Goal: Information Seeking & Learning: Learn about a topic

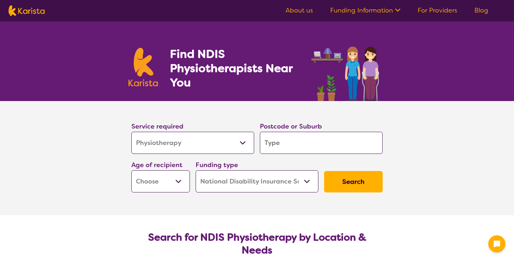
select select "Physiotherapy"
select select "NDIS"
select select "Physiotherapy"
select select "NDIS"
click at [294, 144] on input "search" at bounding box center [321, 143] width 123 height 22
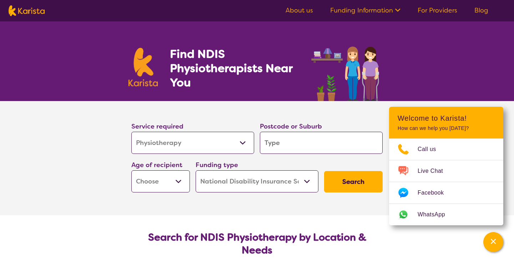
type input "3130"
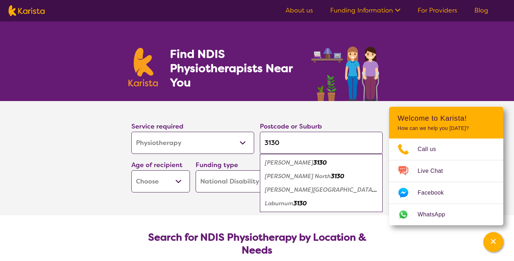
click at [299, 178] on em "[PERSON_NAME] North" at bounding box center [298, 177] width 66 height 8
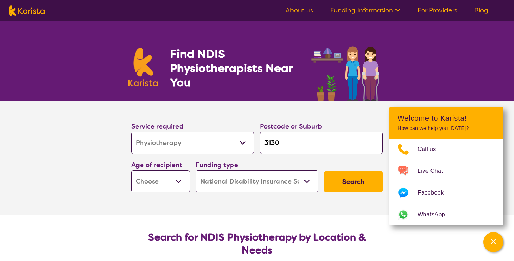
click at [154, 184] on select "Early Childhood - 0 to 9 Child - 10 to 11 Adolescent - 12 to 17 Adult - 18 to 6…" at bounding box center [160, 181] width 59 height 22
select select "EC"
click at [263, 189] on select "Home Care Package (HCP) National Disability Insurance Scheme (NDIS) I don't know" at bounding box center [257, 181] width 123 height 22
click at [348, 183] on button "Search" at bounding box center [353, 181] width 59 height 21
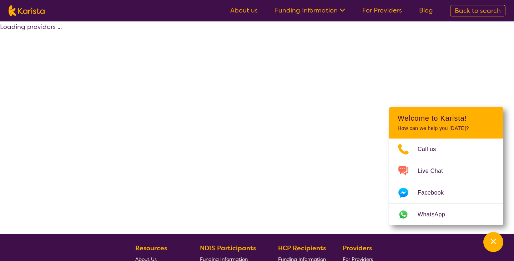
select select "by_score"
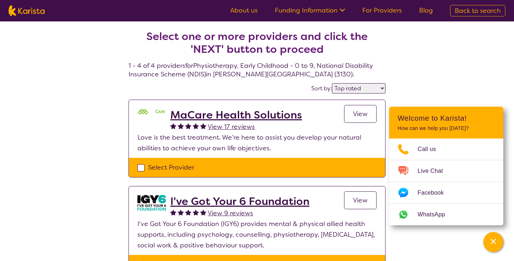
select select "Physiotherapy"
select select "EC"
select select "NDIS"
select select "Physiotherapy"
select select "EC"
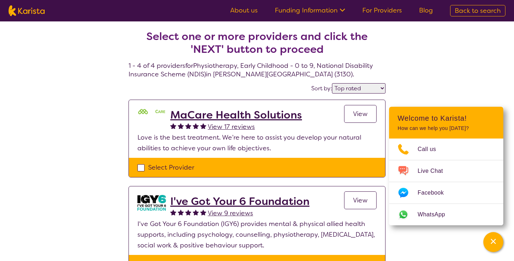
select select "NDIS"
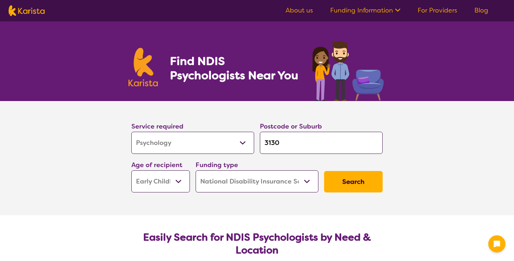
select select "Psychology"
select select "EC"
select select "NDIS"
select select "Psychology"
select select "EC"
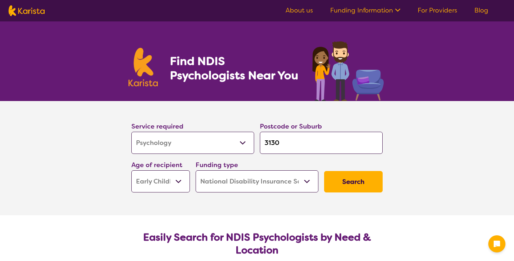
select select "NDIS"
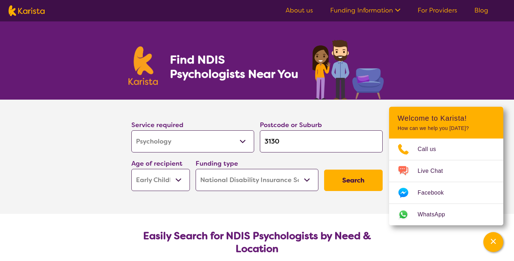
scroll to position [52, 0]
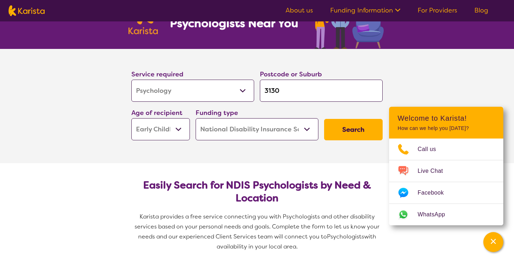
click at [177, 134] on select "Early Childhood - 0 to 9 Child - 10 to 11 Adolescent - 12 to 17 Adult - 18 to 6…" at bounding box center [160, 129] width 59 height 22
click at [251, 120] on select "Home Care Package (HCP) National Disability Insurance Scheme (NDIS) I don't know" at bounding box center [257, 129] width 123 height 22
click at [223, 97] on select "Allied Health Assistant Assessment (ADHD or Autism) Behaviour support Counselli…" at bounding box center [192, 91] width 123 height 22
click at [352, 126] on button "Search" at bounding box center [353, 129] width 59 height 21
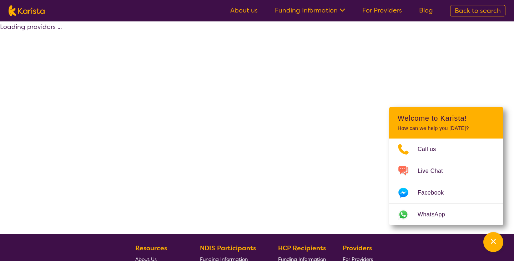
select select "by_score"
